Goal: Navigation & Orientation: Find specific page/section

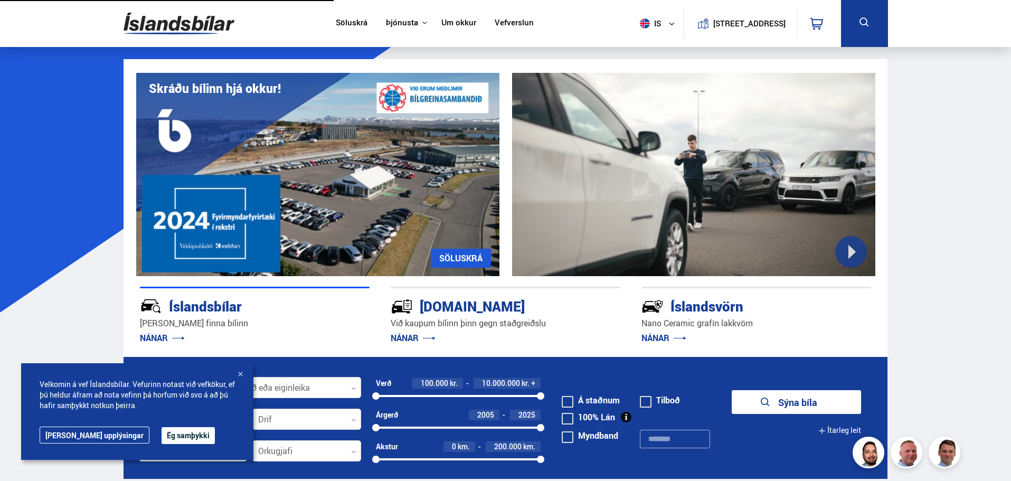
scroll to position [1641, 0]
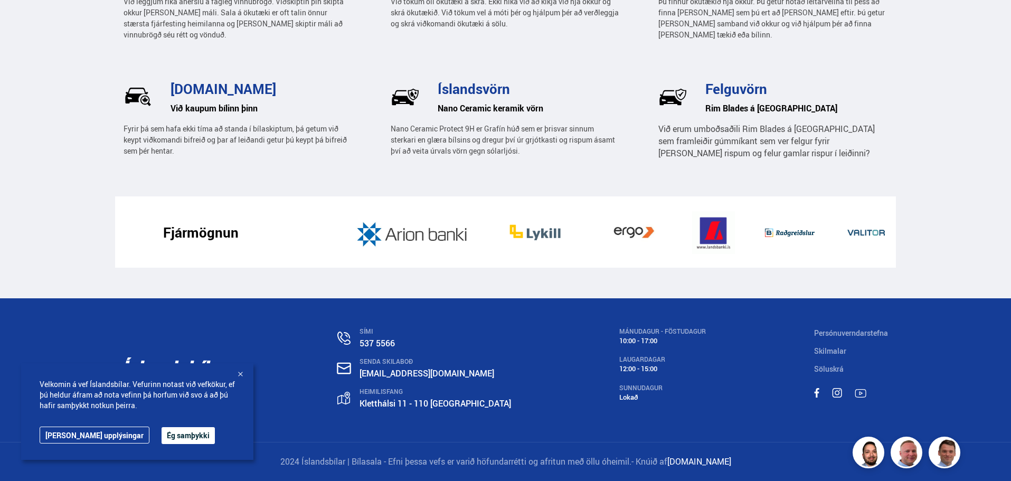
click at [244, 375] on div at bounding box center [240, 375] width 11 height 11
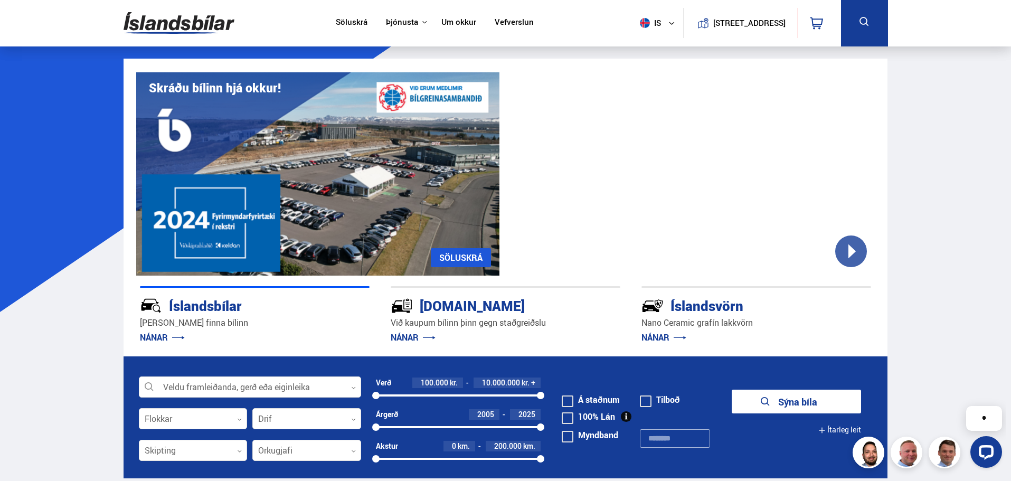
scroll to position [0, 0]
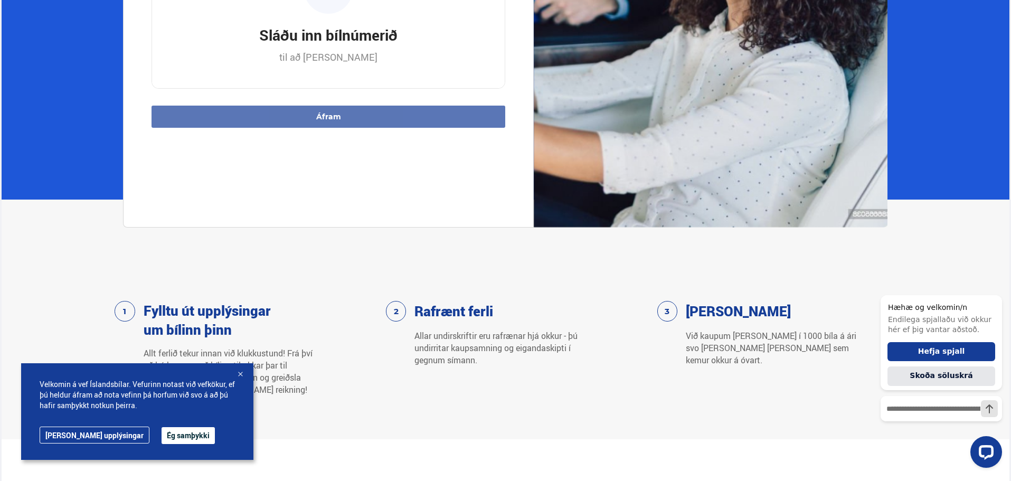
scroll to position [581, 0]
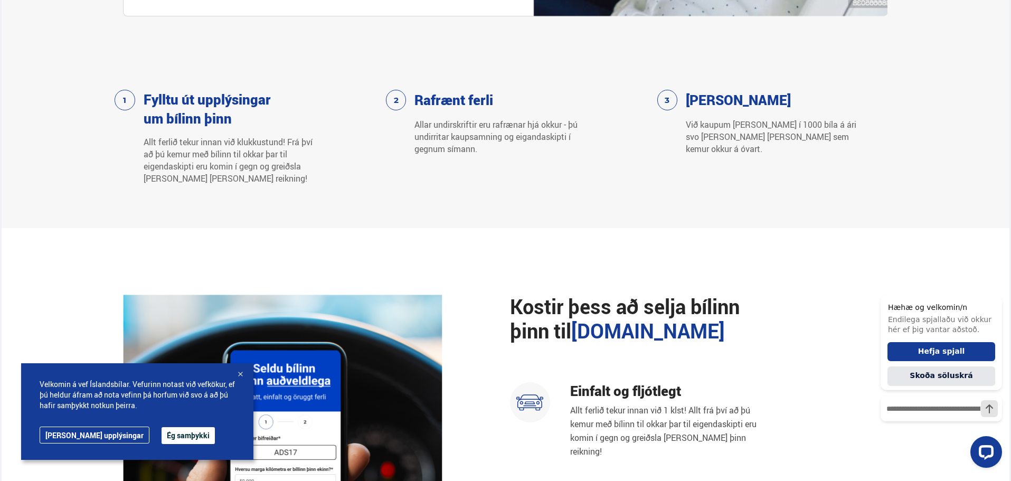
click at [162, 435] on button "Ég samþykki" at bounding box center [188, 435] width 53 height 17
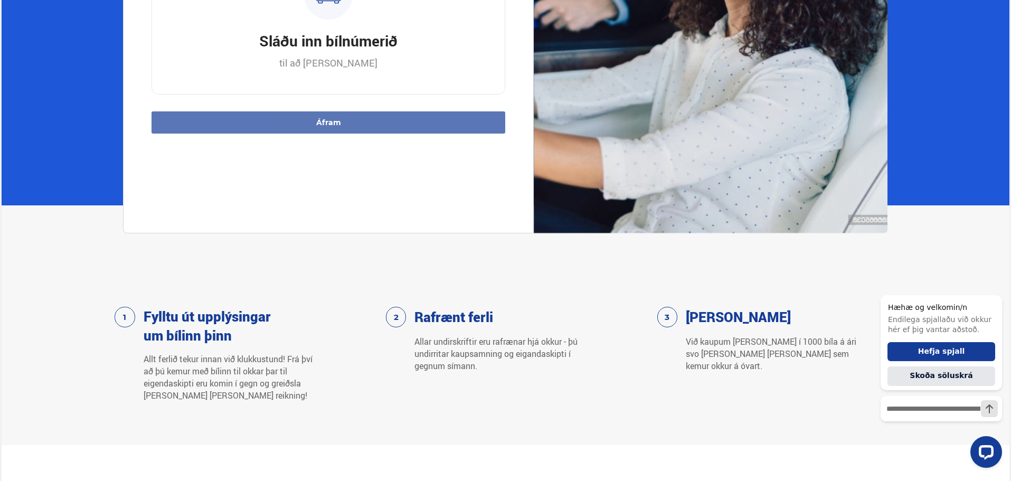
scroll to position [0, 0]
